Goal: Information Seeking & Learning: Learn about a topic

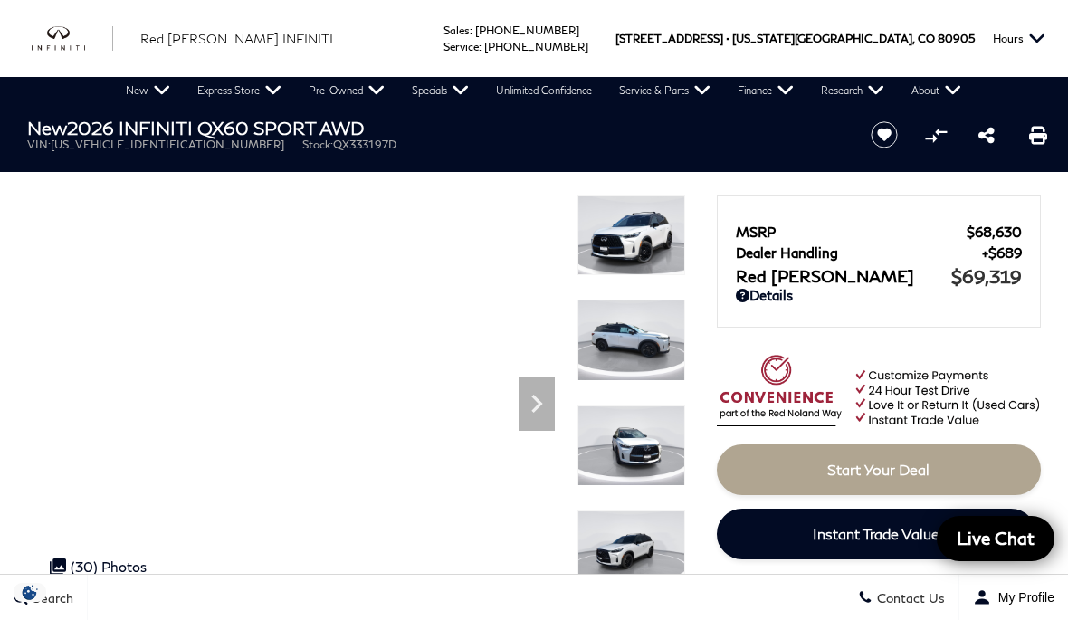
click at [154, 88] on link "New" at bounding box center [147, 90] width 71 height 27
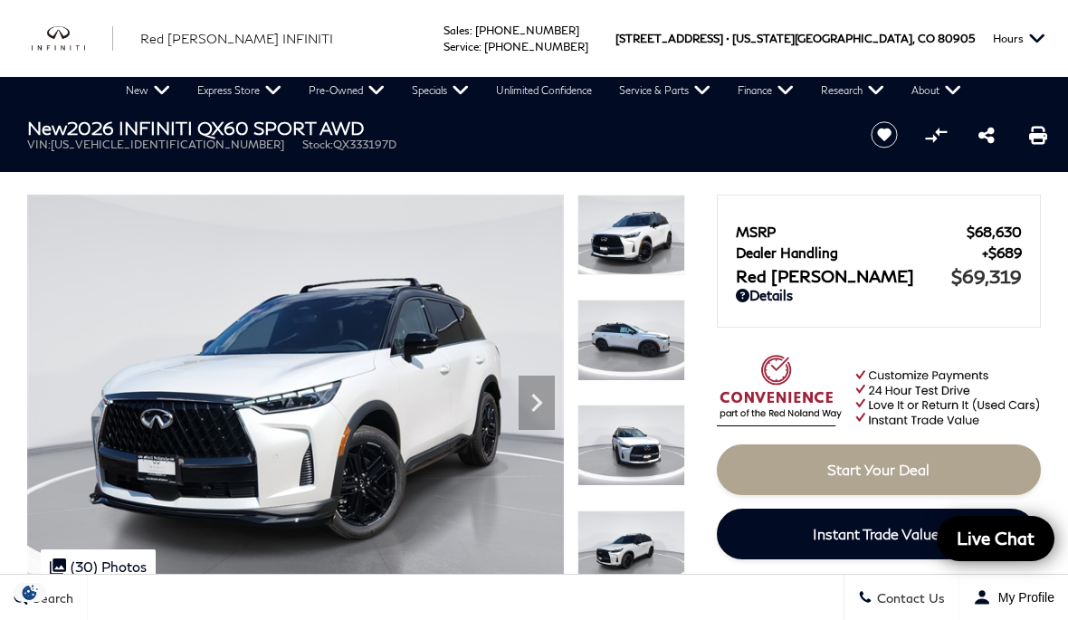
click at [156, 94] on link "New" at bounding box center [147, 90] width 71 height 27
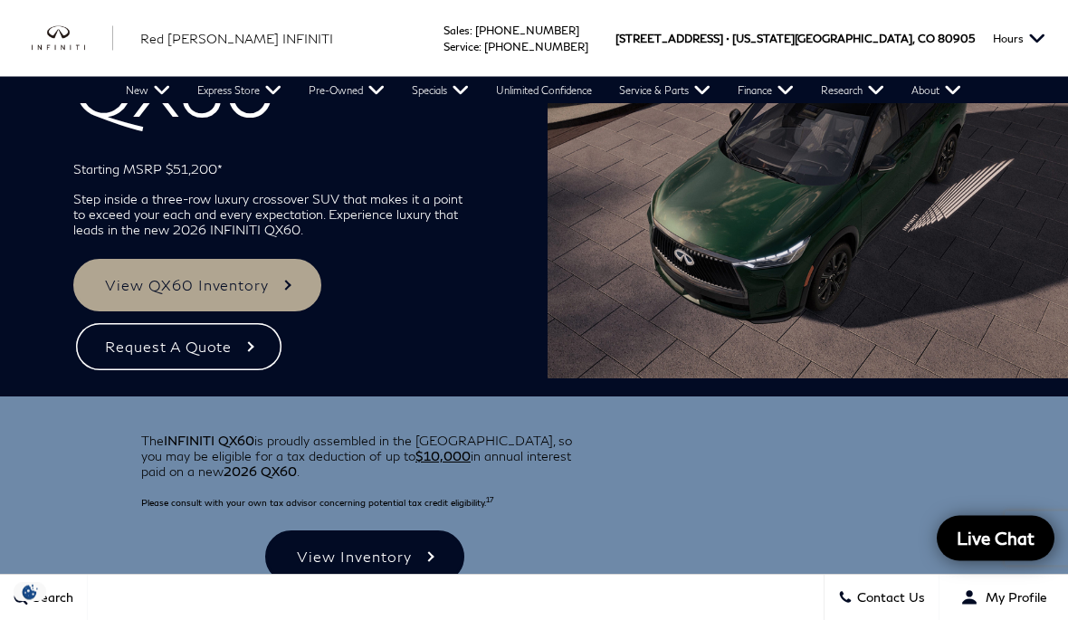
scroll to position [117, 0]
click at [156, 98] on link "New" at bounding box center [147, 90] width 71 height 27
click at [0, 0] on img "Main Navigation" at bounding box center [0, 0] width 0 height 0
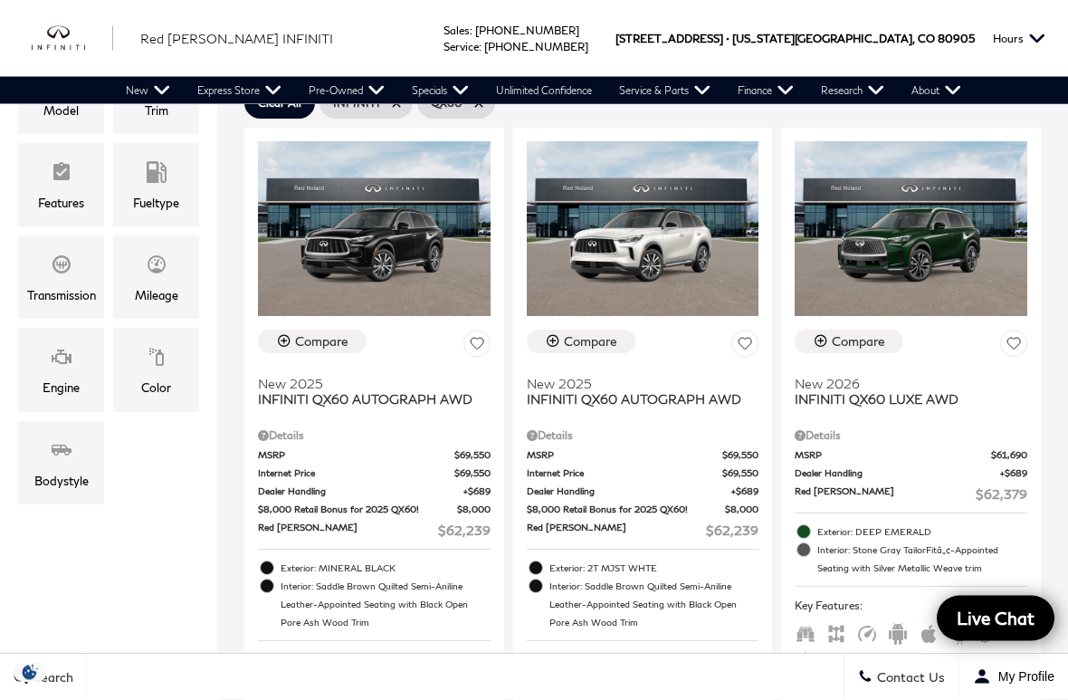
scroll to position [390, 0]
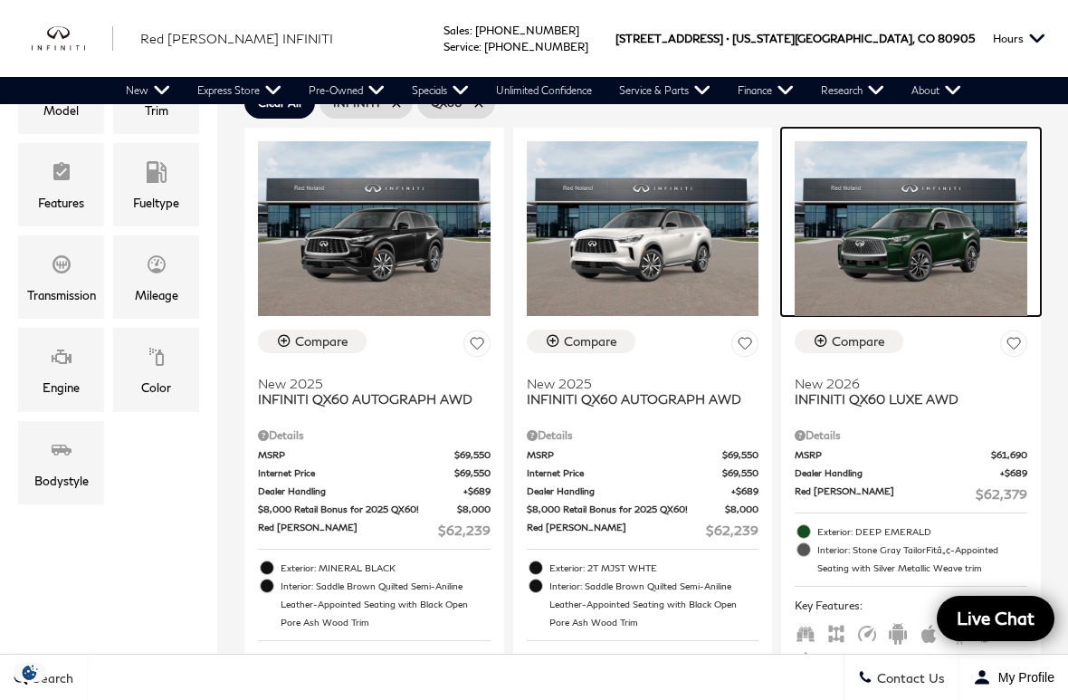
click at [946, 240] on img at bounding box center [911, 228] width 233 height 174
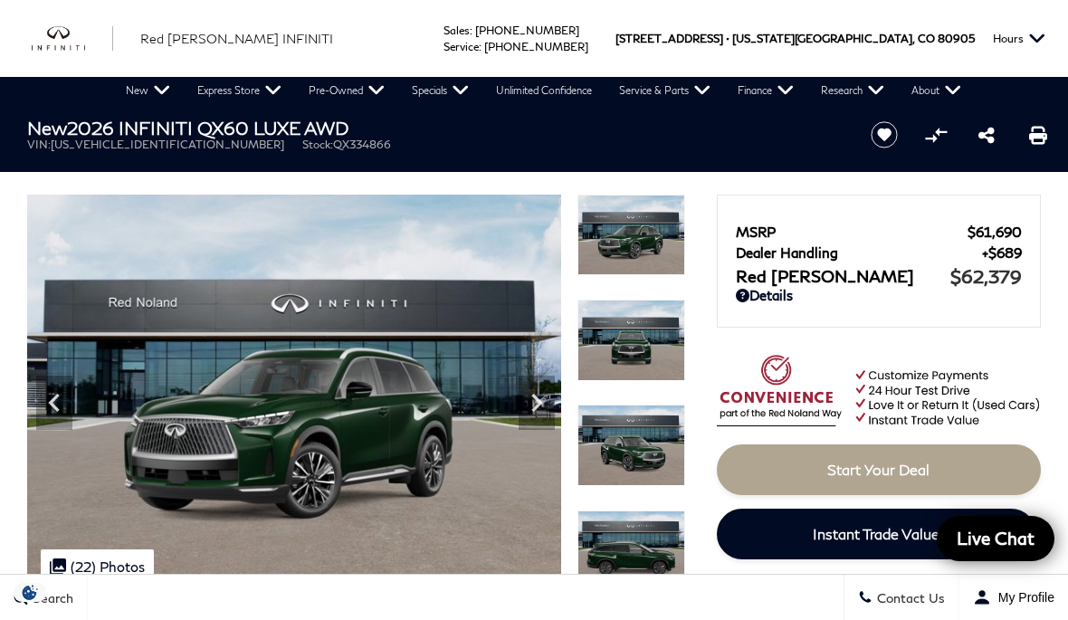
click at [646, 245] on img at bounding box center [631, 235] width 108 height 81
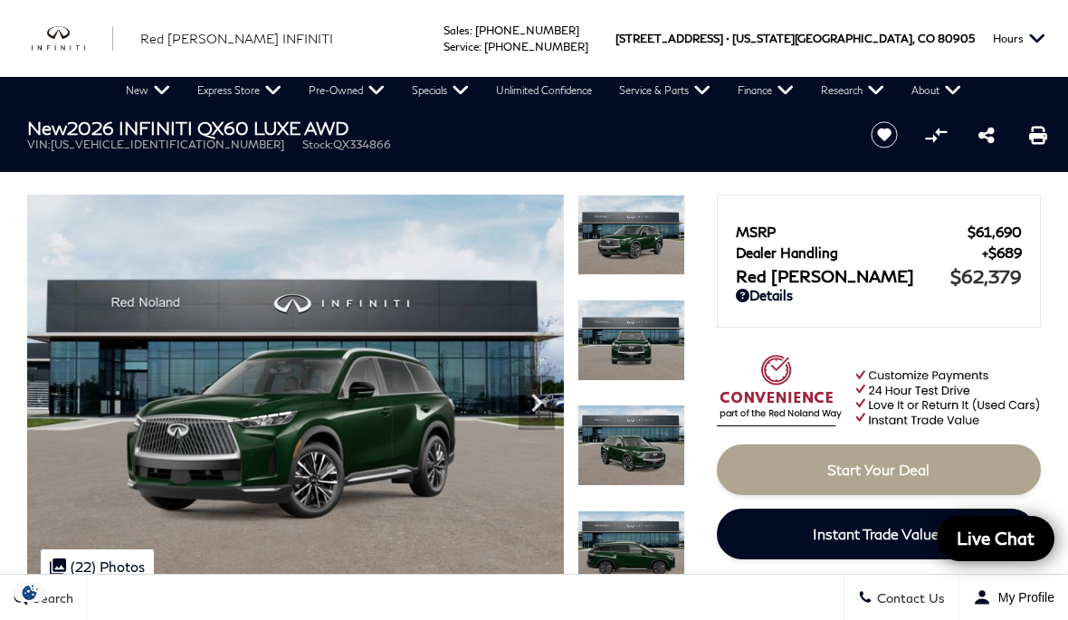
click at [435, 485] on img at bounding box center [295, 396] width 537 height 403
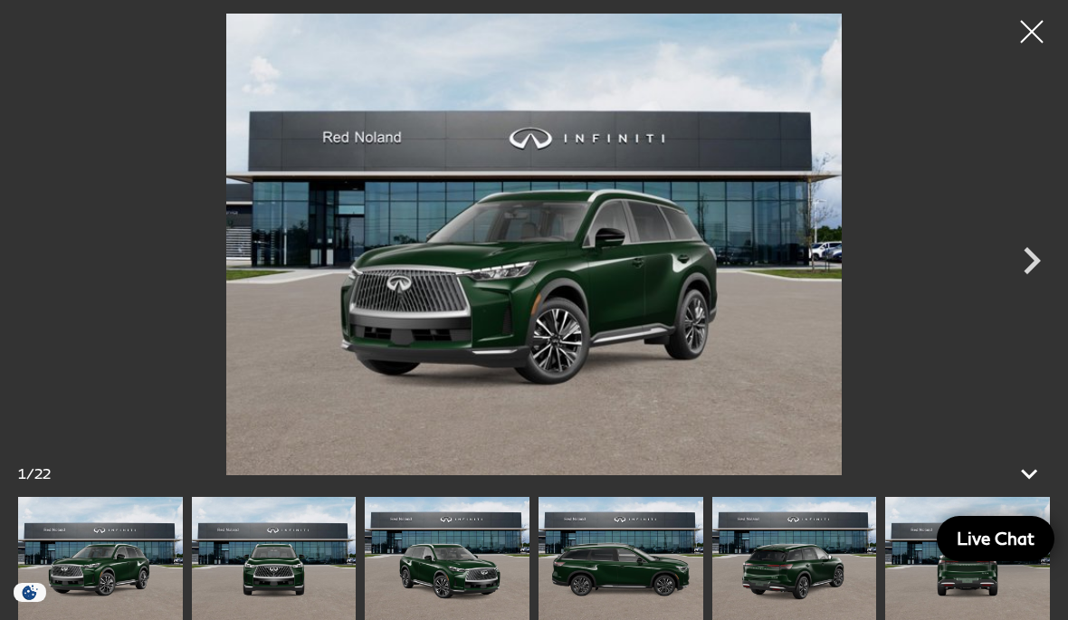
click at [1022, 262] on icon "Next" at bounding box center [1032, 260] width 54 height 54
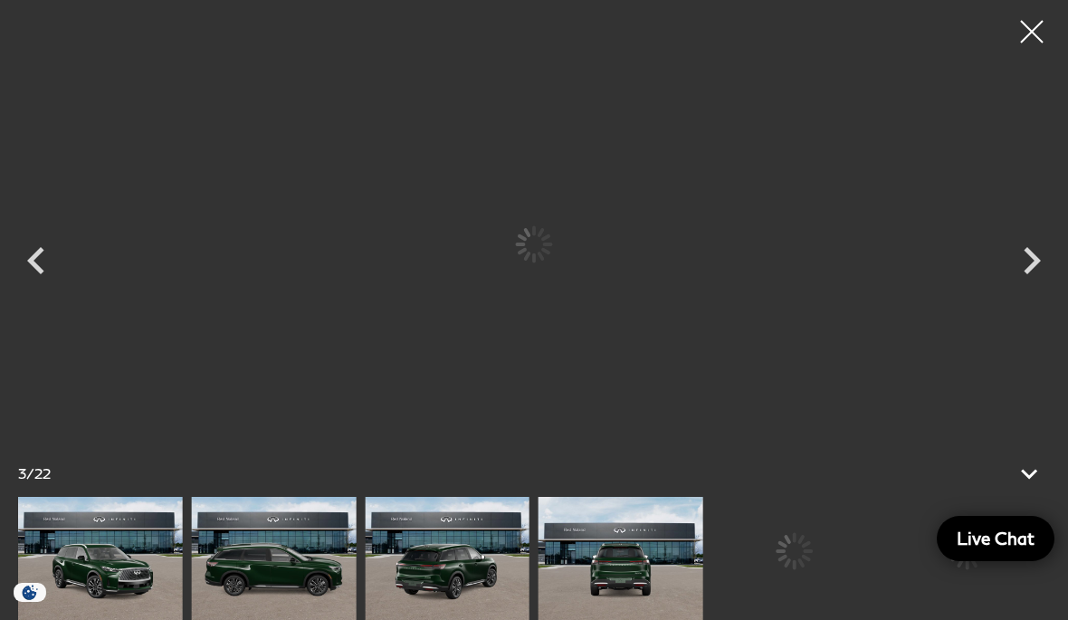
click at [1041, 260] on icon "Next" at bounding box center [1032, 260] width 54 height 54
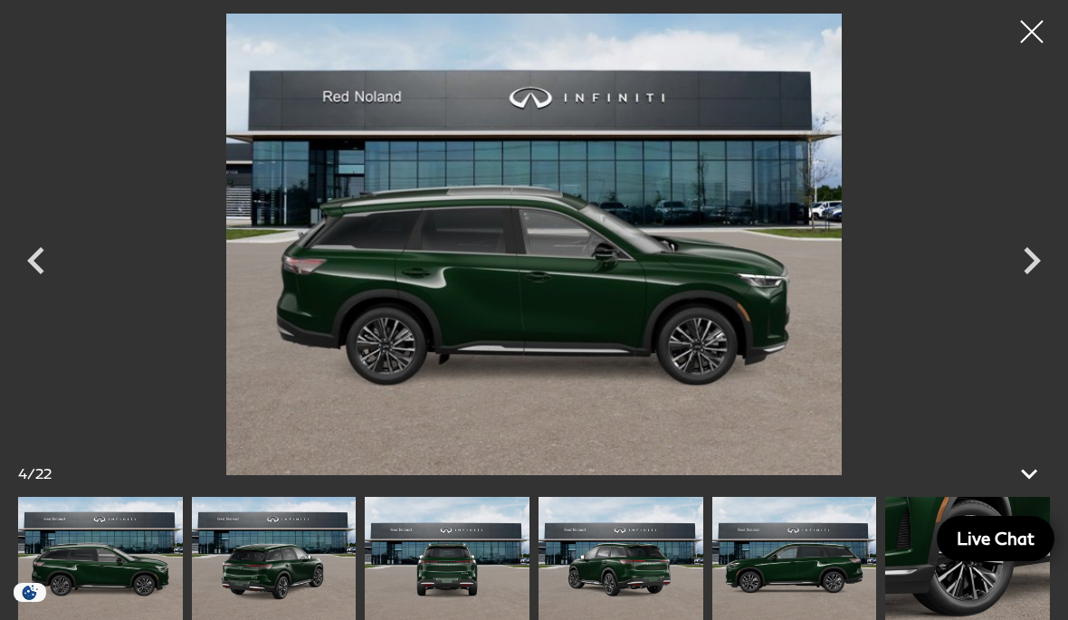
click at [1037, 268] on icon "Next" at bounding box center [1032, 260] width 54 height 54
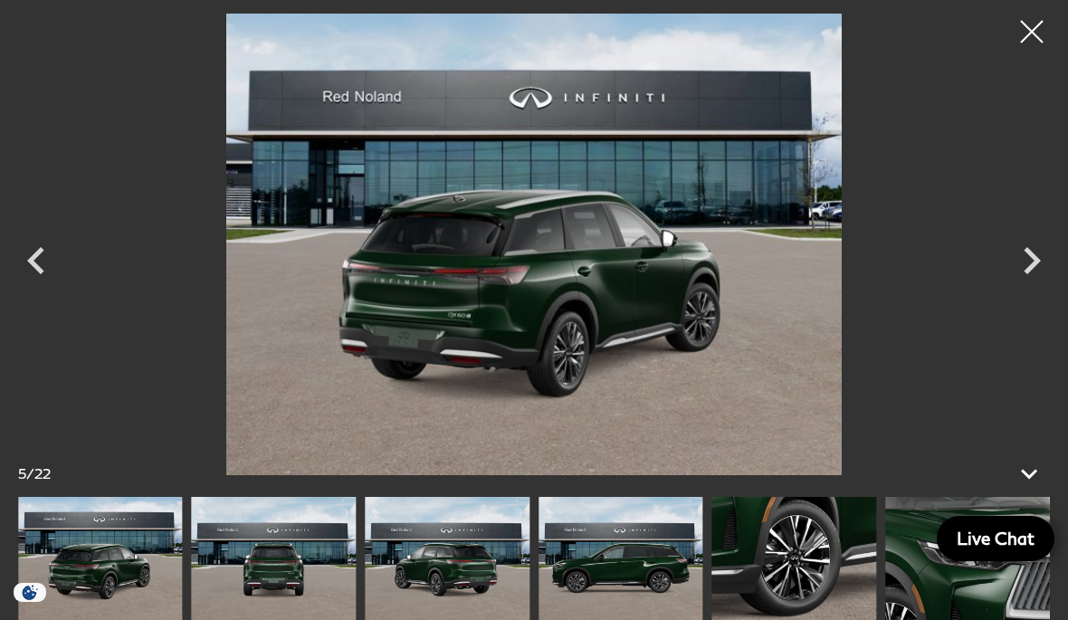
click at [1038, 270] on icon "Next" at bounding box center [1032, 260] width 54 height 54
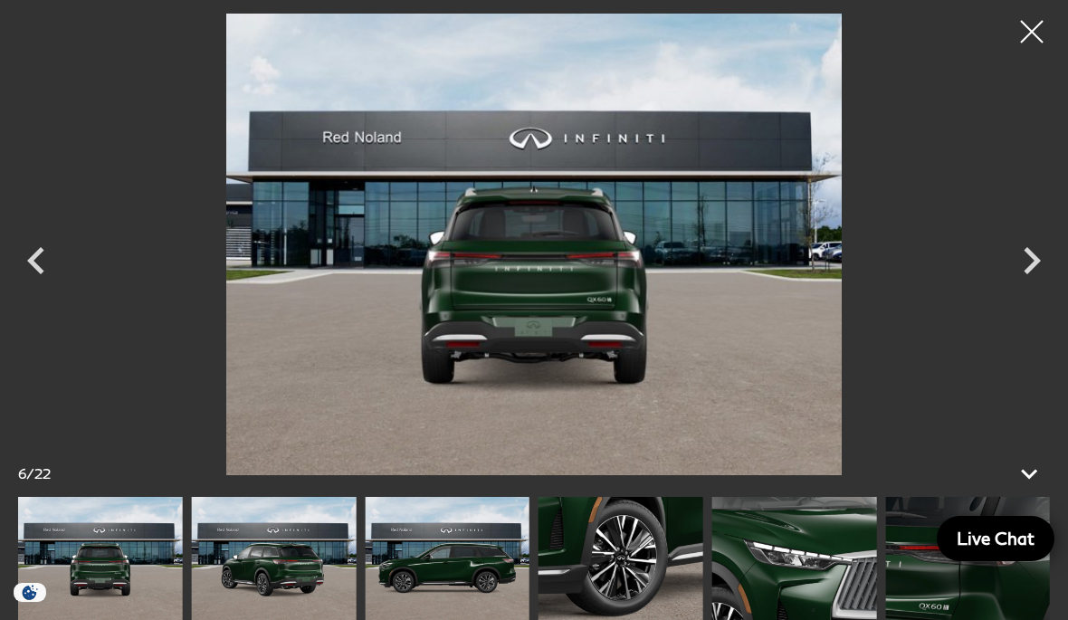
click at [1046, 266] on icon "Next" at bounding box center [1032, 260] width 54 height 54
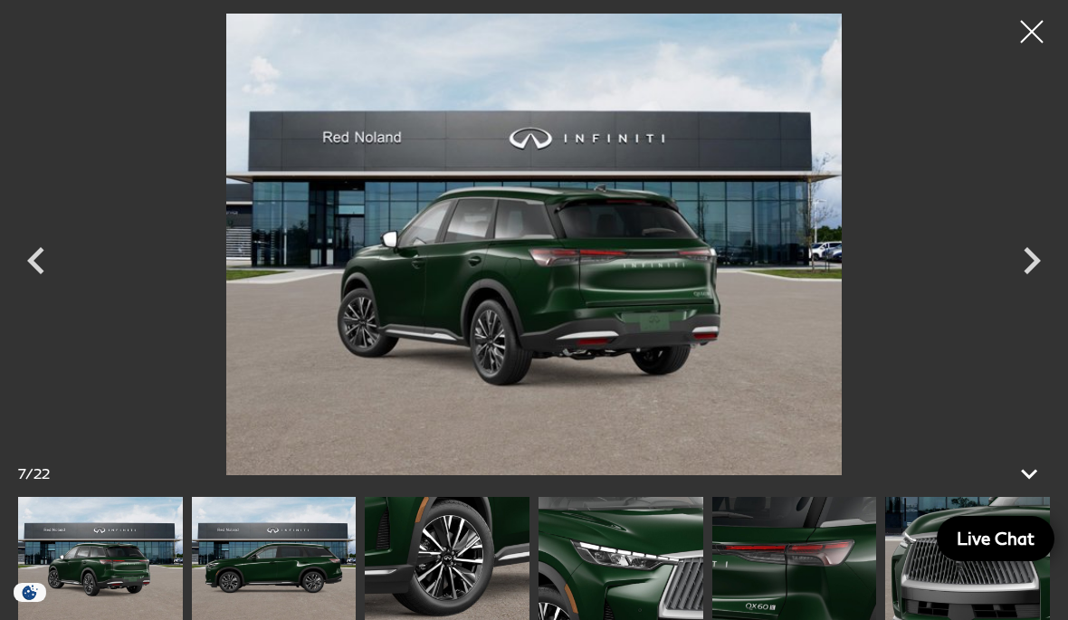
click at [1045, 265] on icon "Next" at bounding box center [1032, 260] width 54 height 54
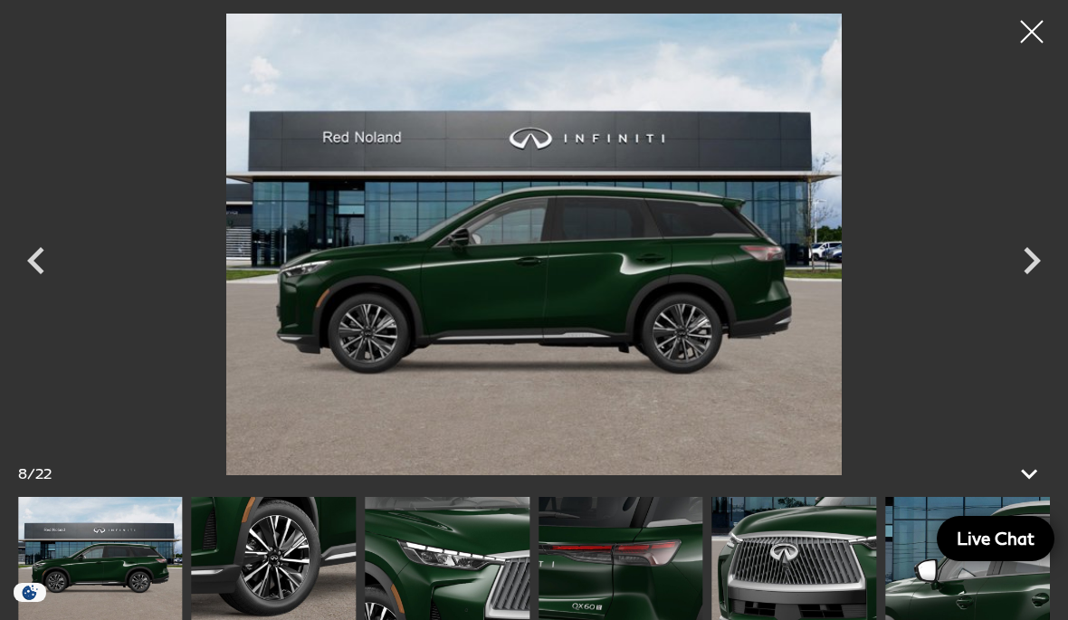
click at [1054, 262] on icon "Next" at bounding box center [1032, 260] width 54 height 54
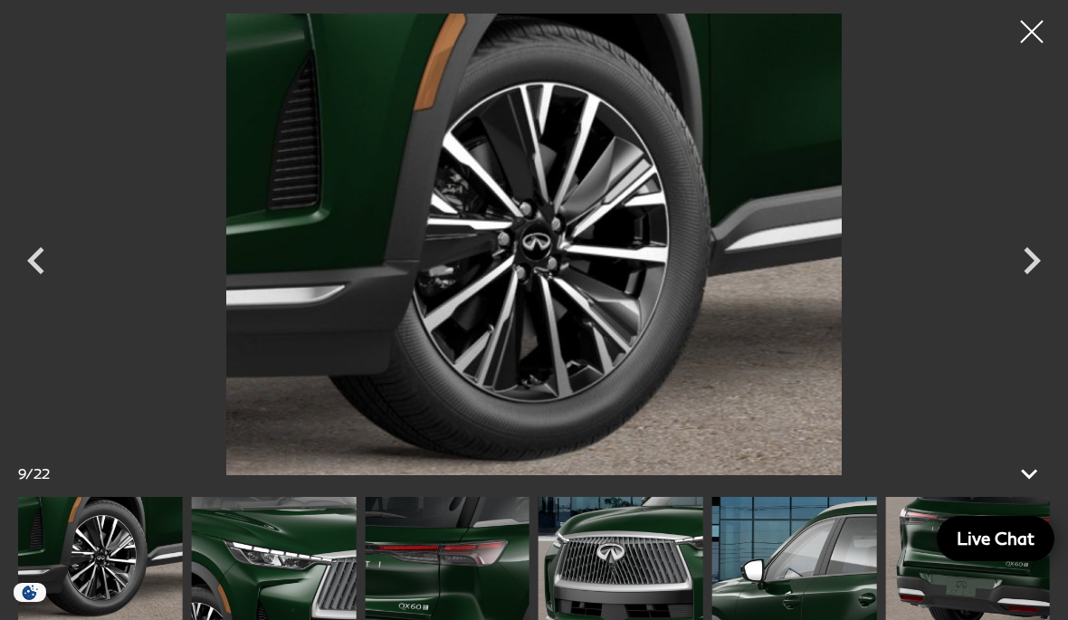
click at [1031, 274] on icon "Next" at bounding box center [1032, 260] width 54 height 54
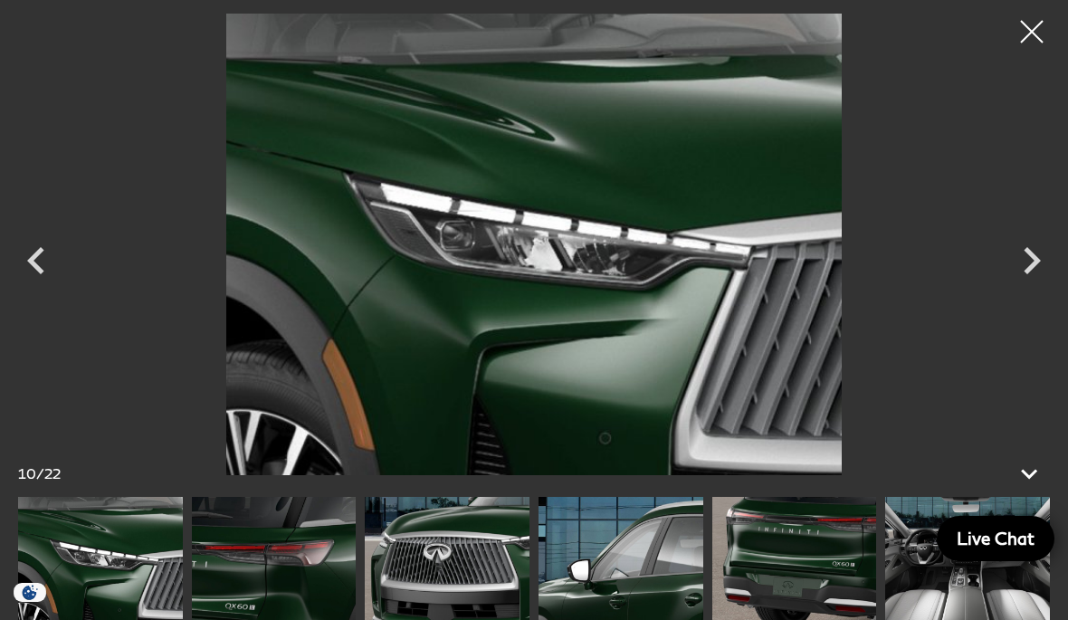
click at [1032, 271] on icon "Next" at bounding box center [1032, 260] width 54 height 54
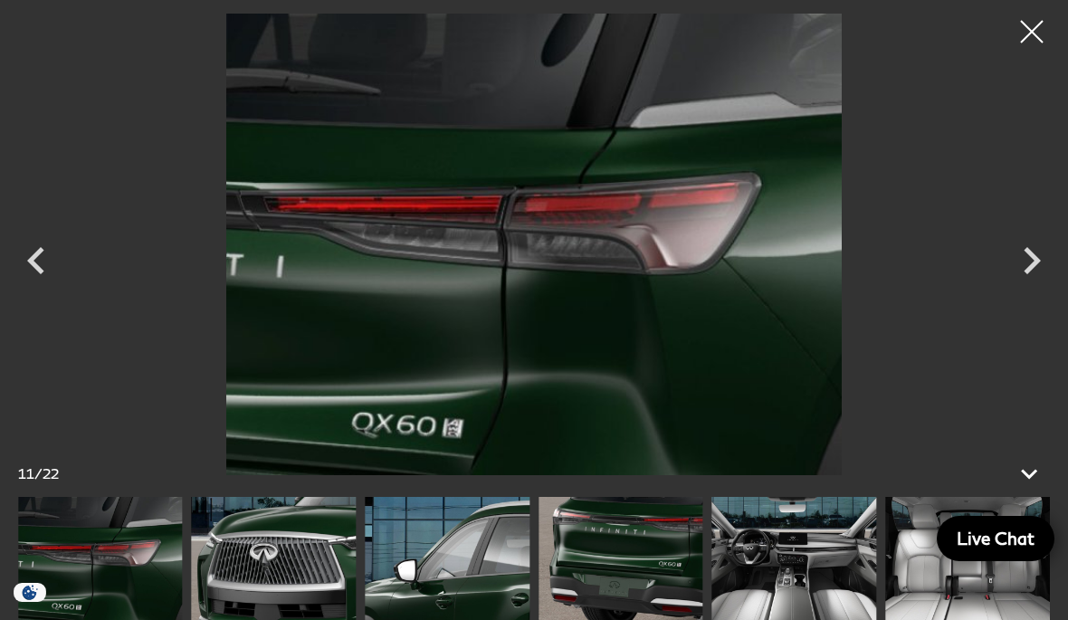
click at [1041, 271] on icon "Next" at bounding box center [1032, 260] width 54 height 54
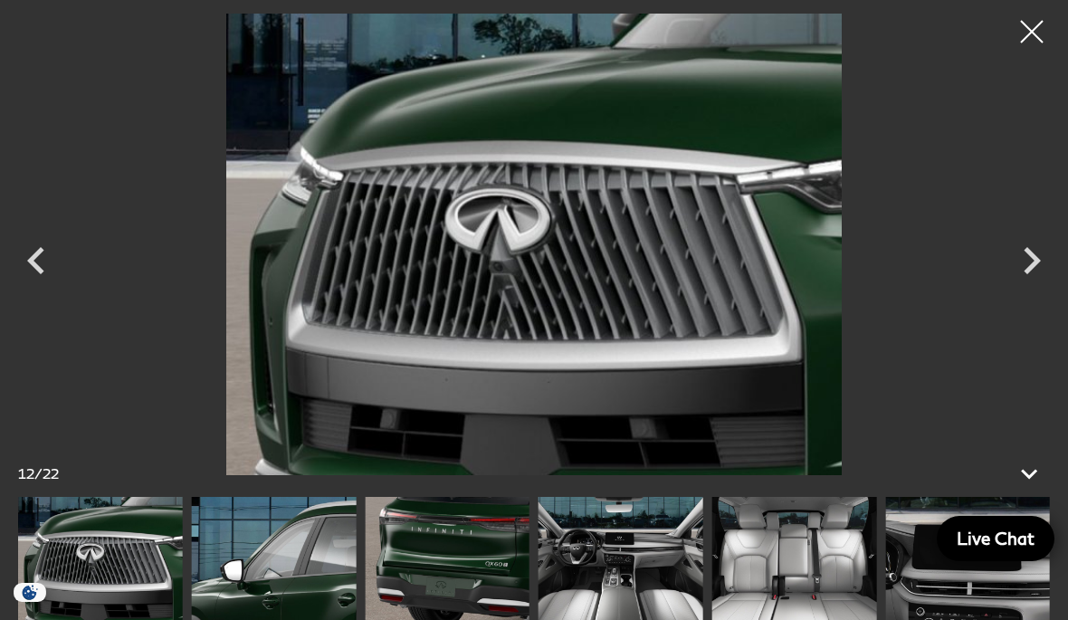
click at [1042, 269] on icon "Next" at bounding box center [1032, 260] width 54 height 54
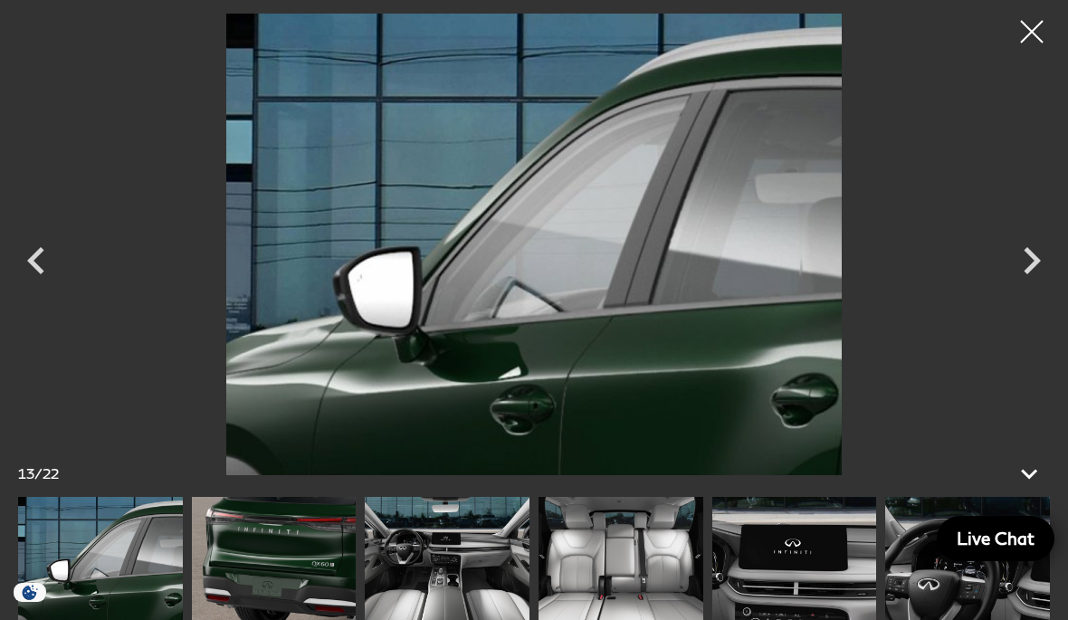
click at [1039, 267] on icon "Next" at bounding box center [1032, 260] width 54 height 54
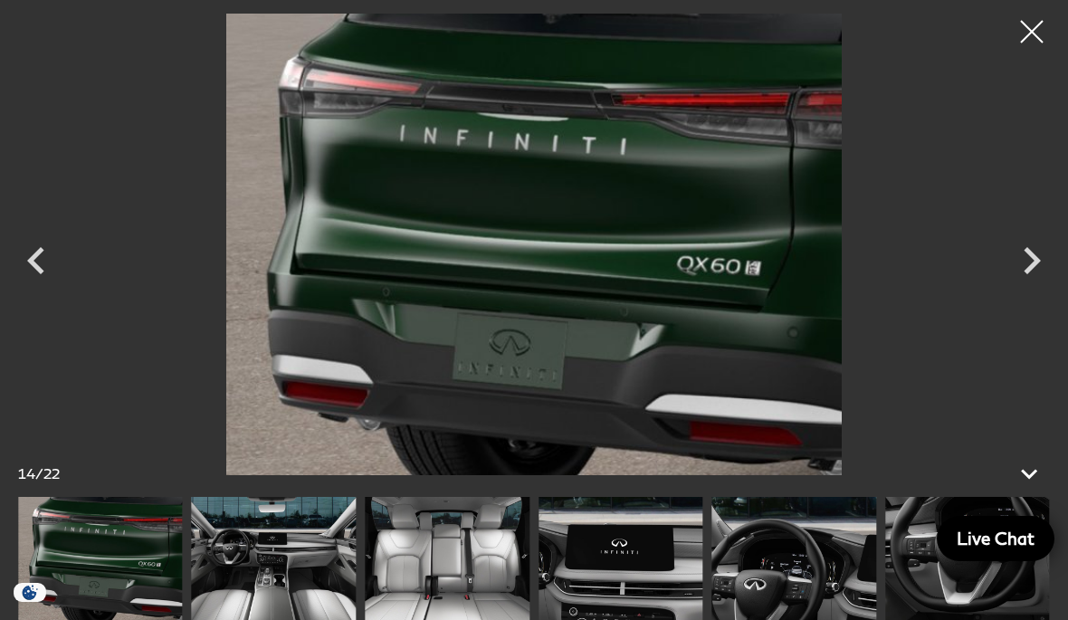
click at [1043, 269] on icon "Next" at bounding box center [1032, 260] width 54 height 54
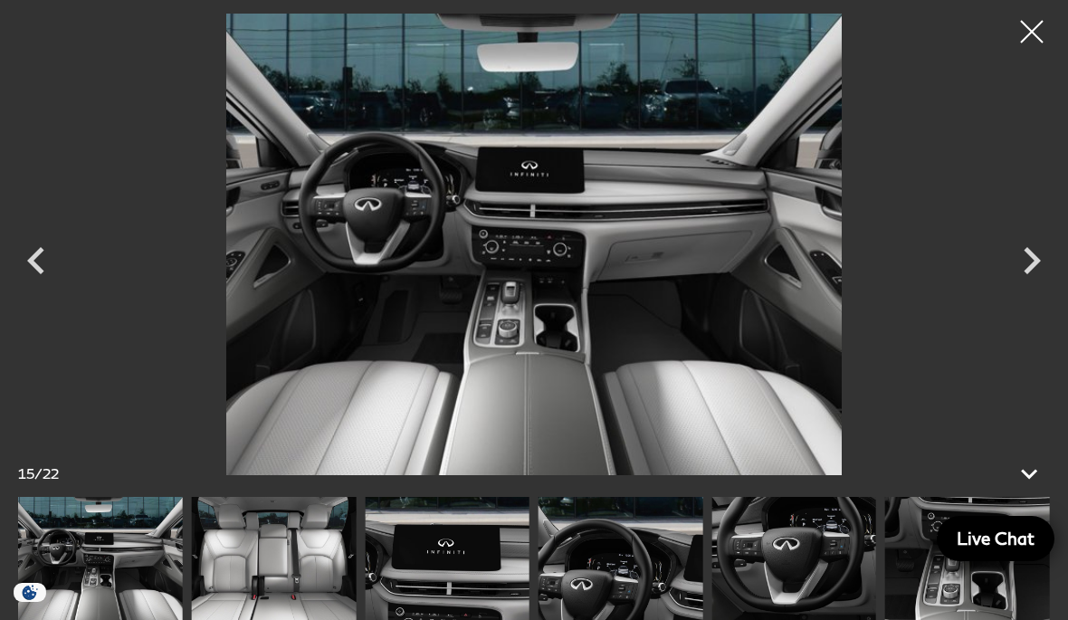
click at [1050, 265] on icon "Next" at bounding box center [1032, 260] width 54 height 54
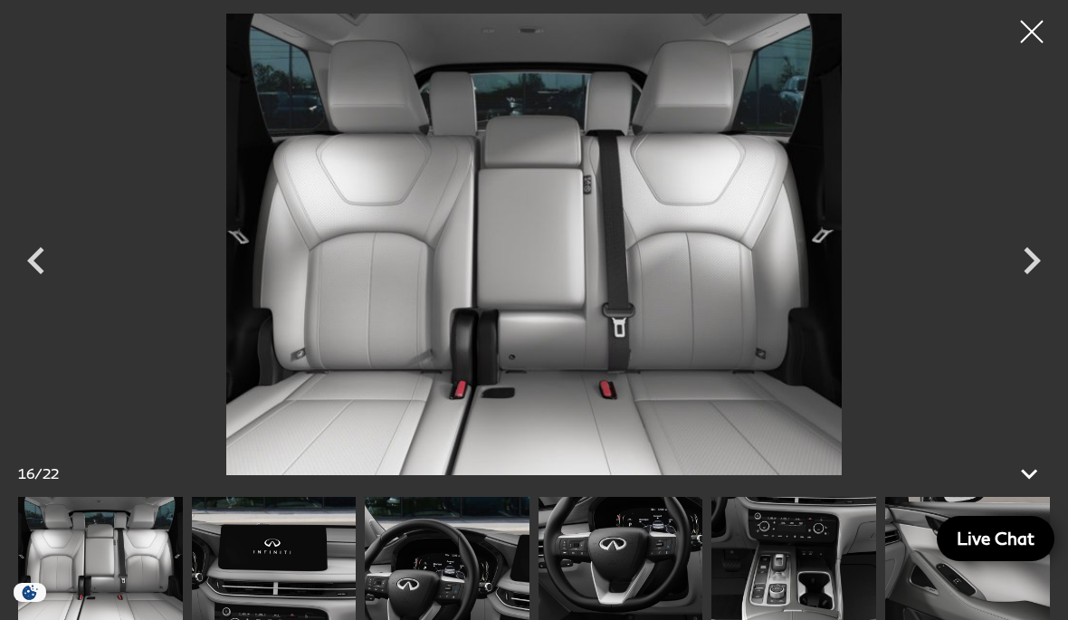
click at [1046, 271] on icon "Next" at bounding box center [1032, 260] width 54 height 54
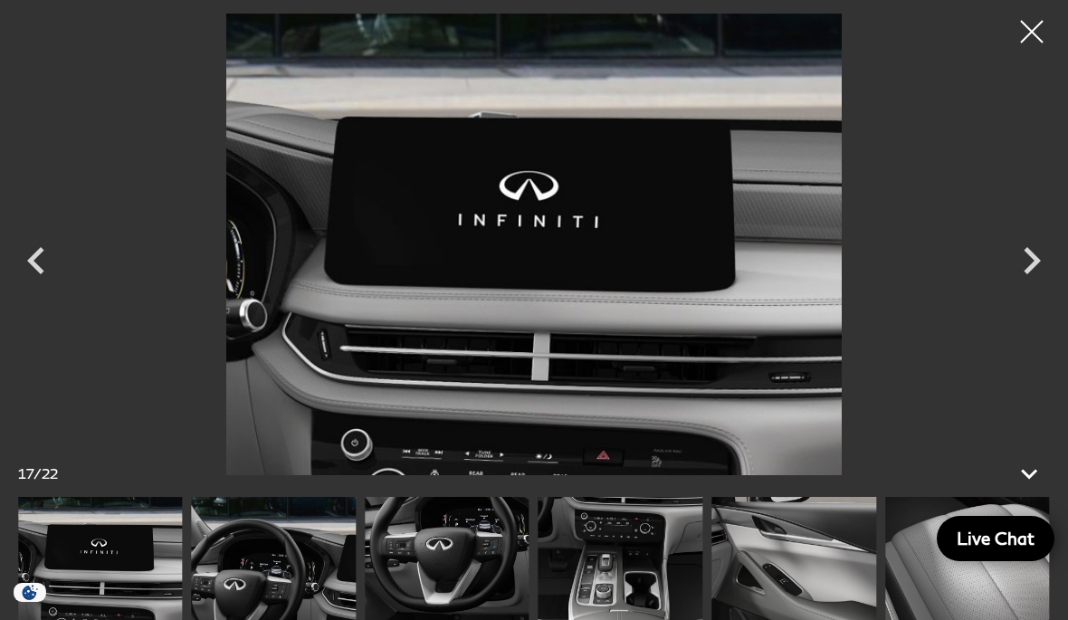
click at [1052, 271] on icon "Next" at bounding box center [1032, 260] width 54 height 54
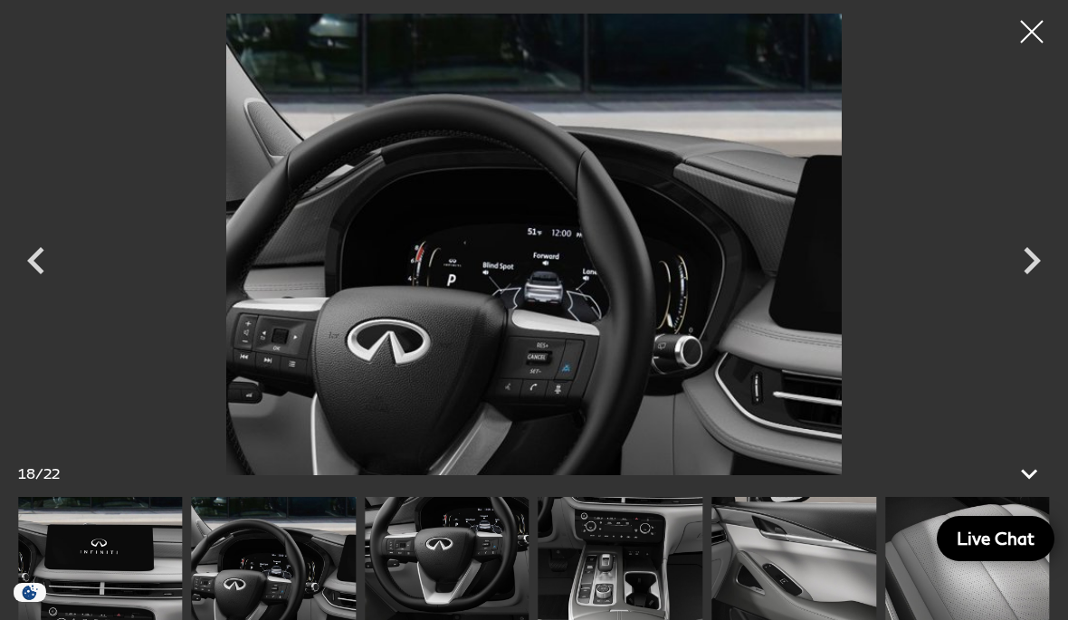
click at [1052, 268] on icon "Next" at bounding box center [1032, 260] width 54 height 54
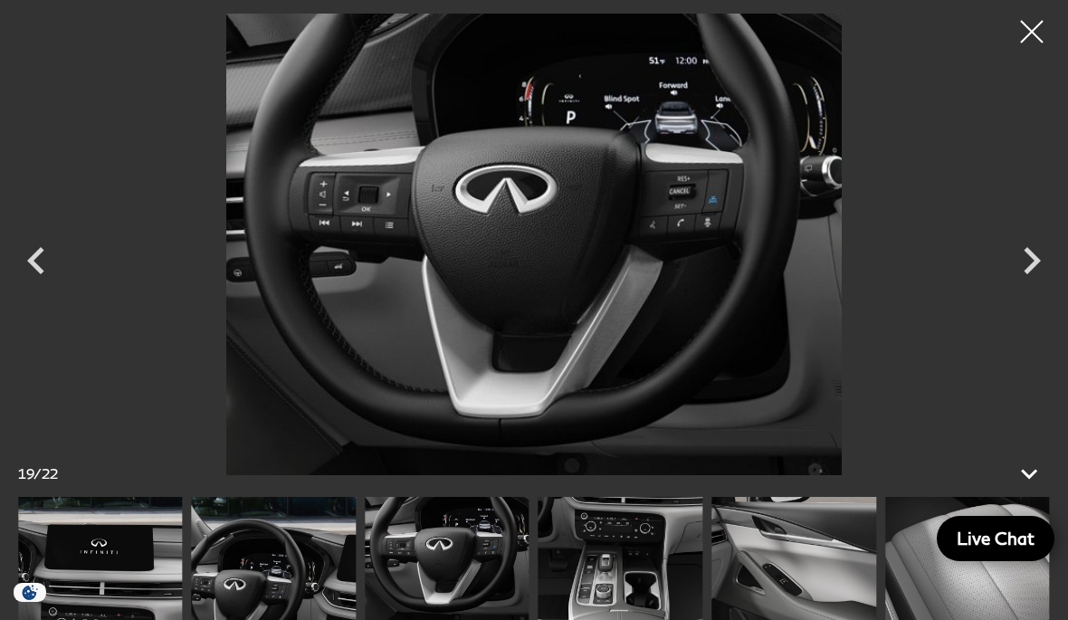
click at [1035, 279] on icon "Next" at bounding box center [1032, 260] width 54 height 54
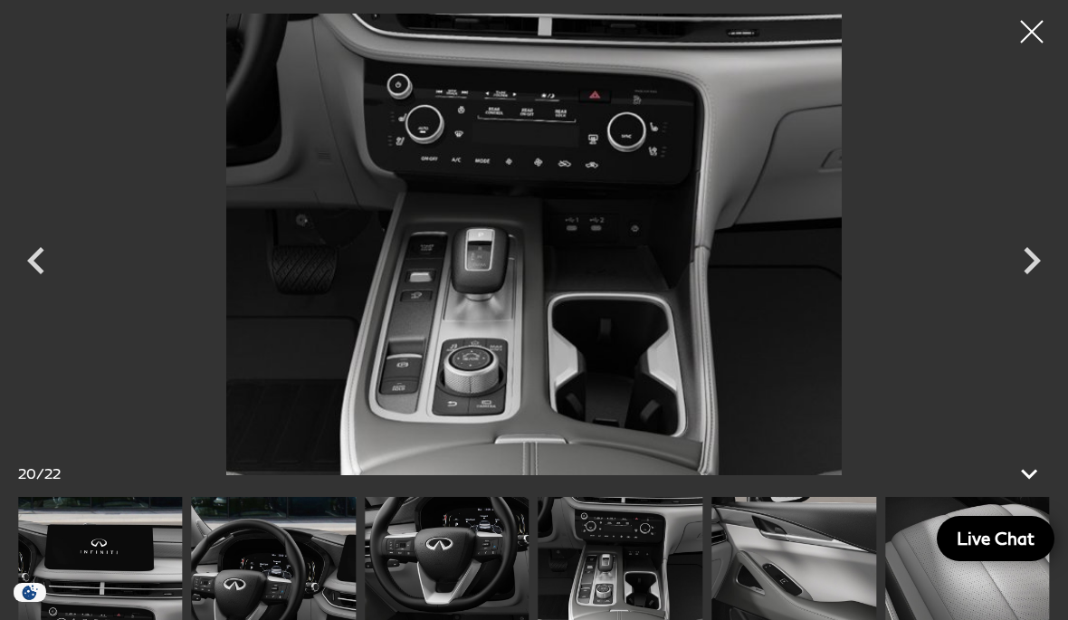
click at [1043, 271] on icon "Next" at bounding box center [1032, 260] width 54 height 54
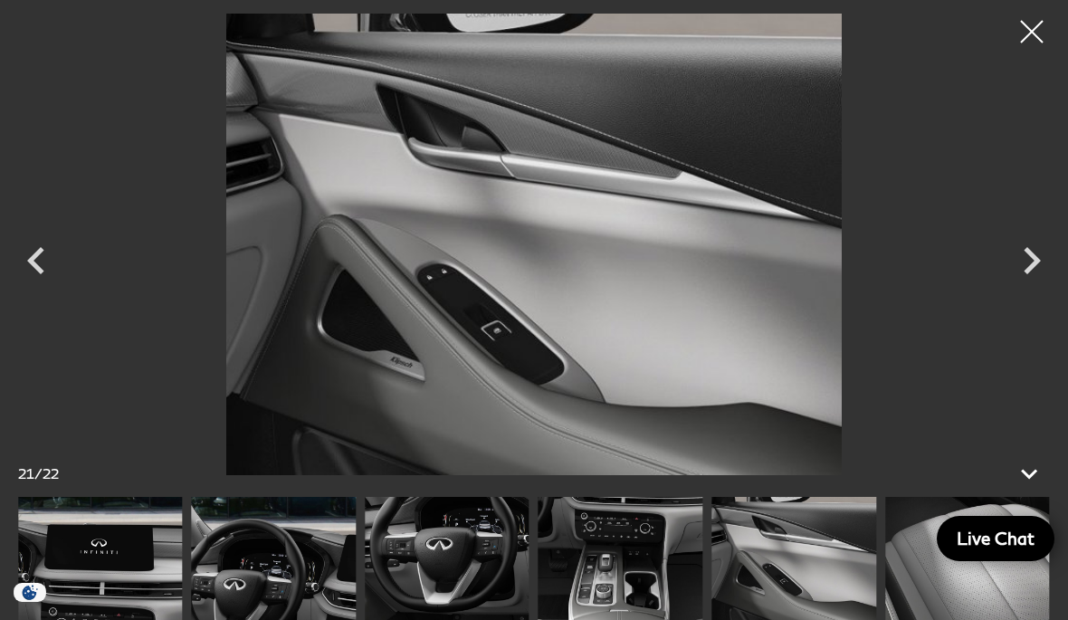
click at [1043, 274] on icon "Next" at bounding box center [1032, 260] width 54 height 54
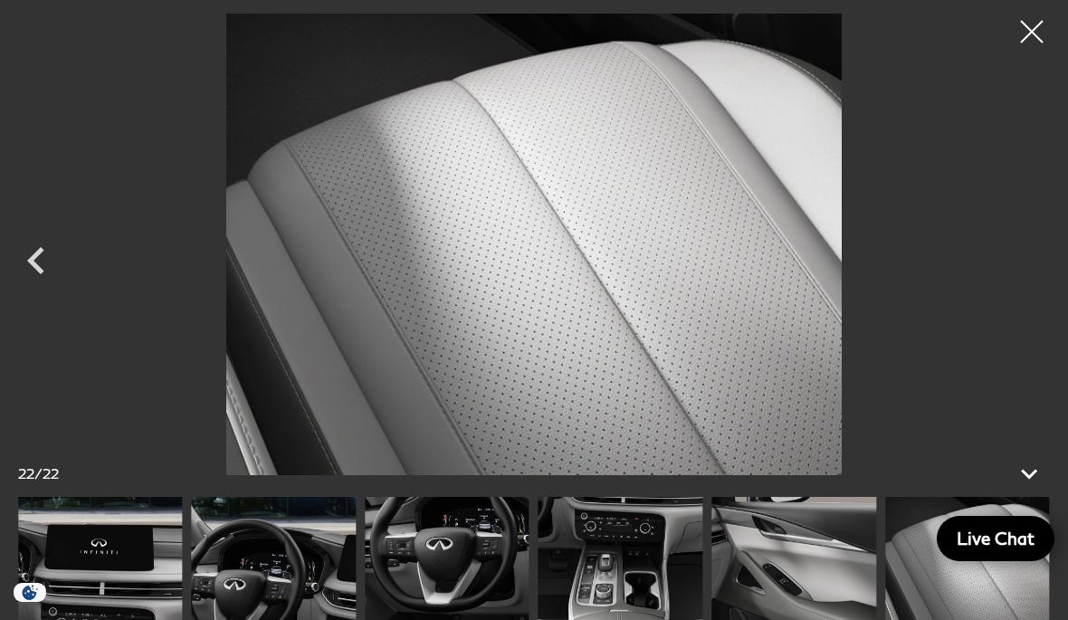
click at [1049, 283] on div at bounding box center [534, 245] width 1068 height 462
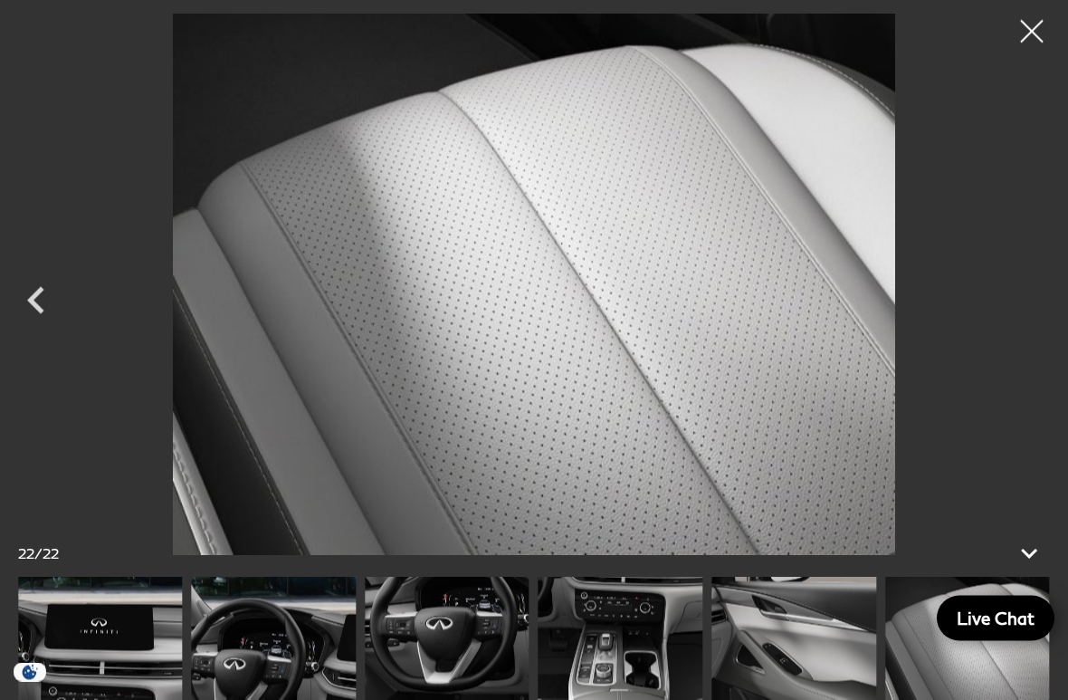
scroll to position [737, 0]
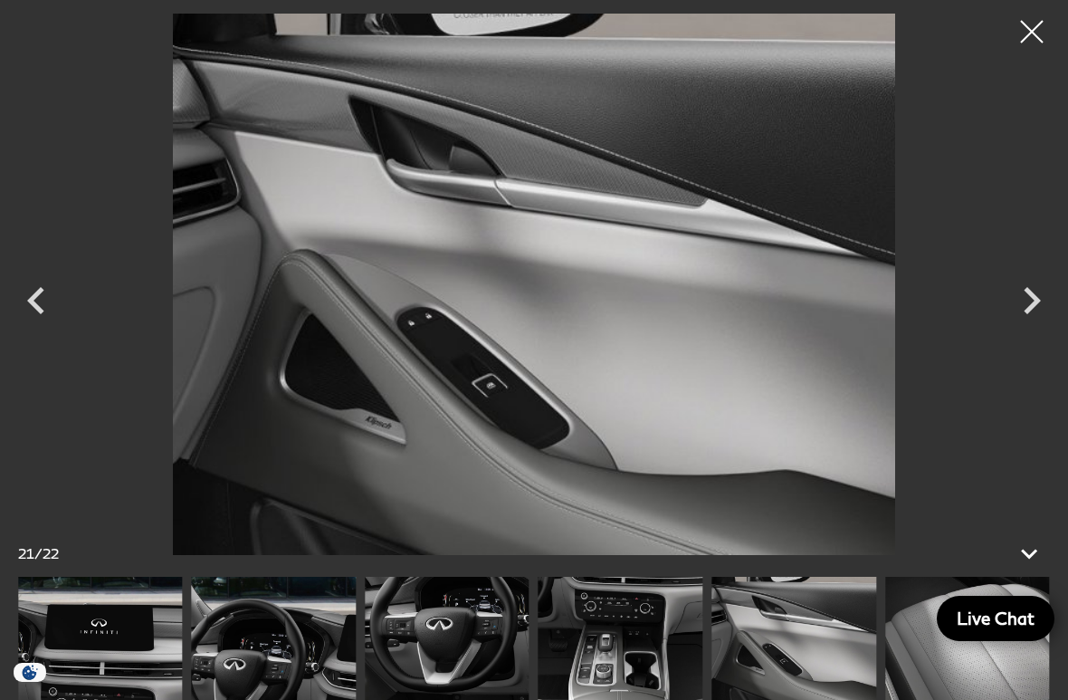
click at [1037, 31] on div at bounding box center [1031, 31] width 45 height 45
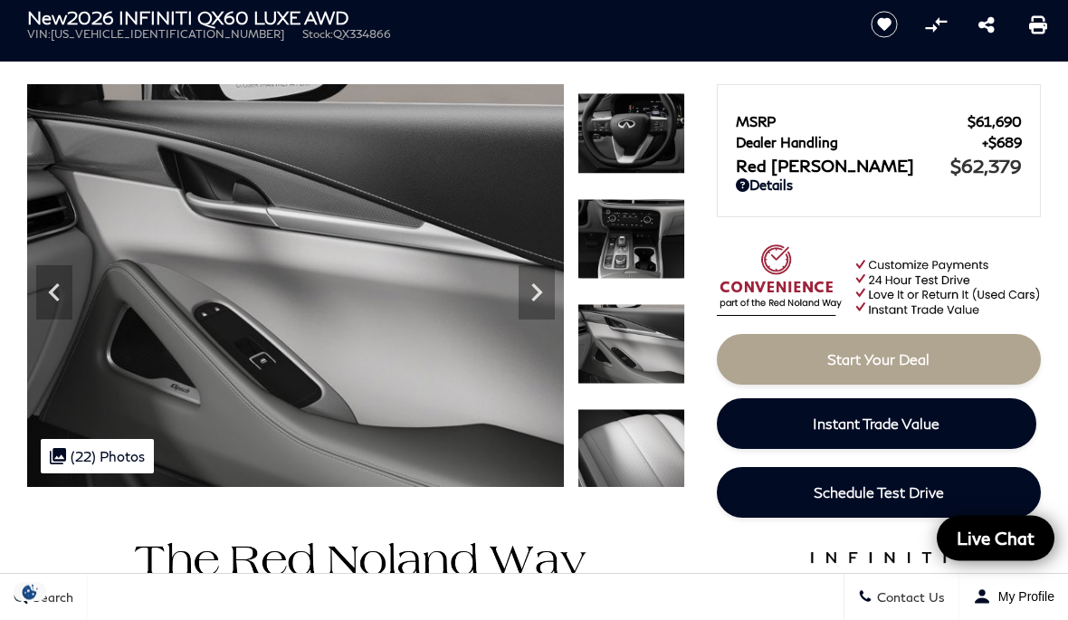
scroll to position [0, 0]
